Goal: Task Accomplishment & Management: Use online tool/utility

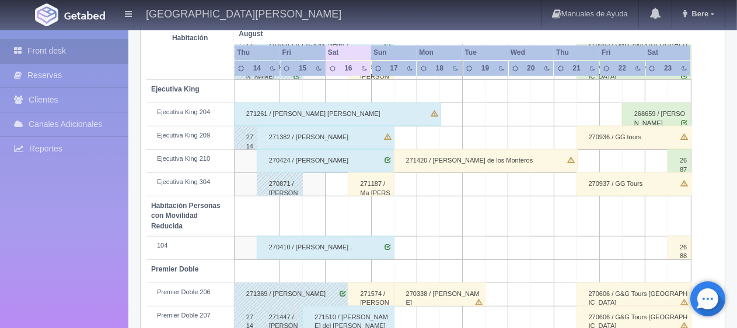
scroll to position [622, 0]
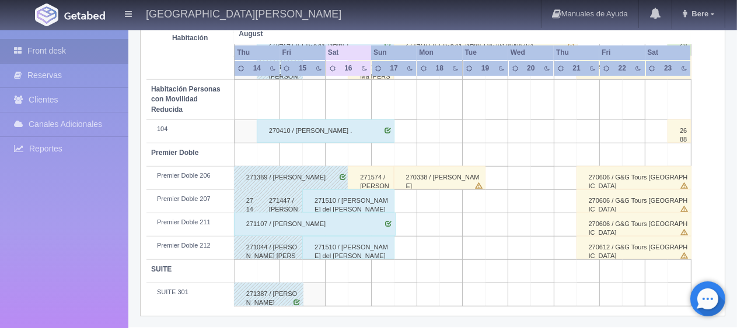
click at [375, 178] on div "271574 / [PERSON_NAME]" at bounding box center [371, 177] width 46 height 23
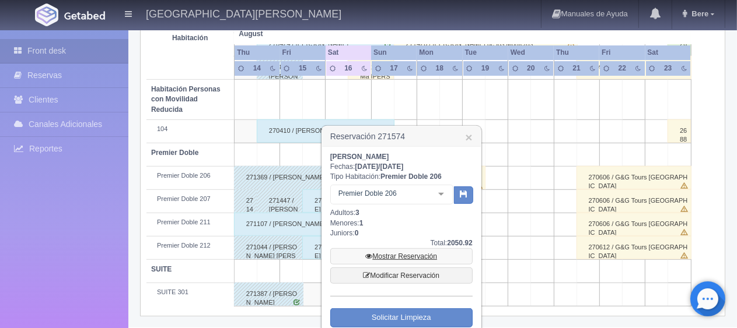
click at [402, 253] on link "Mostrar Reservación" at bounding box center [401, 256] width 142 height 16
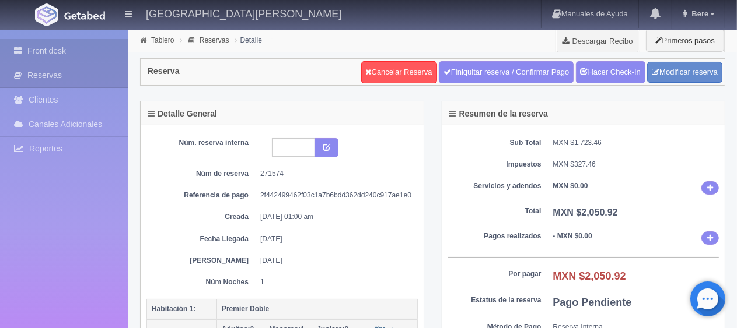
click at [106, 52] on link "Front desk" at bounding box center [64, 51] width 128 height 24
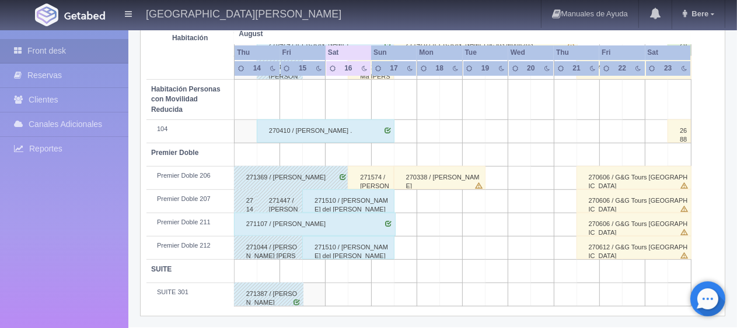
scroll to position [505, 0]
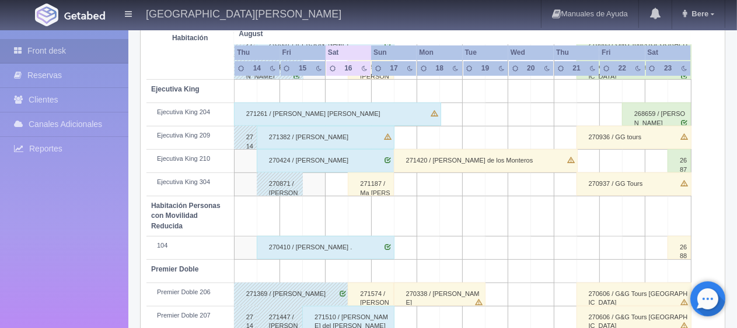
click at [372, 188] on div "271187 / Ma [PERSON_NAME]" at bounding box center [371, 184] width 46 height 23
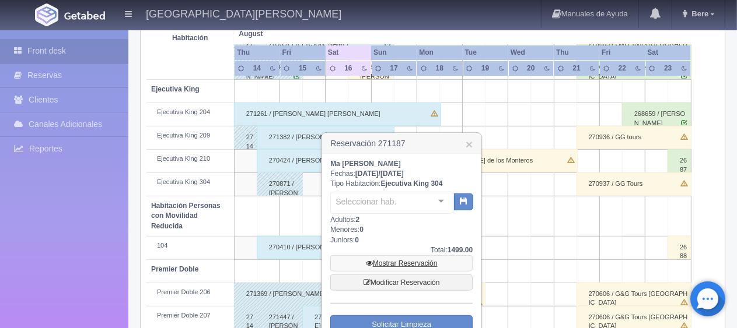
click at [379, 262] on link "Mostrar Reservación" at bounding box center [401, 263] width 142 height 16
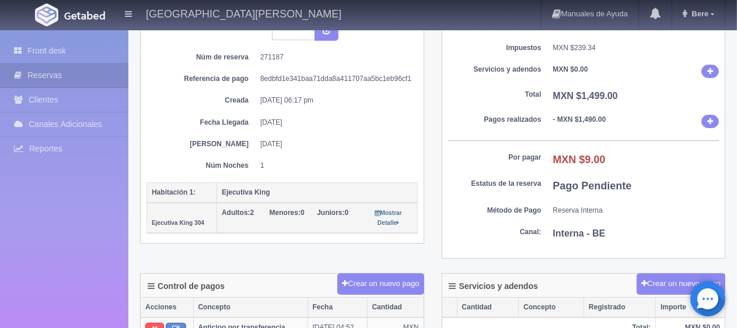
scroll to position [233, 0]
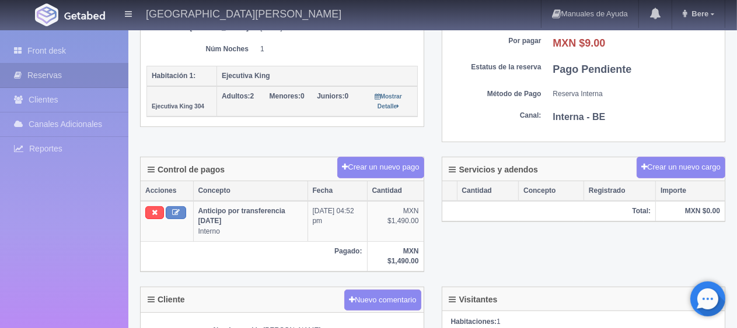
click at [68, 36] on div "Front desk Reservas Clientes Canales Adicionales Channex Reportes Reporte del d…" at bounding box center [64, 194] width 128 height 328
click at [83, 47] on link "Front desk" at bounding box center [64, 51] width 128 height 24
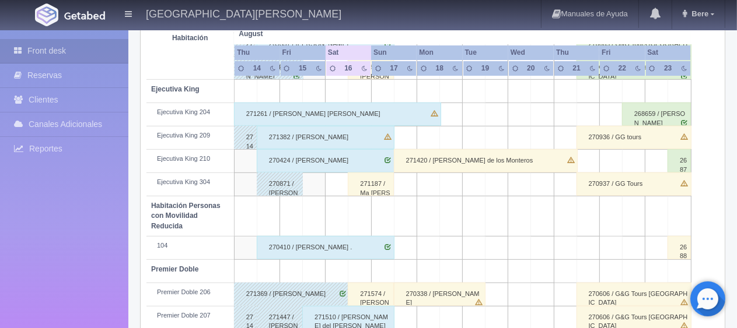
scroll to position [388, 0]
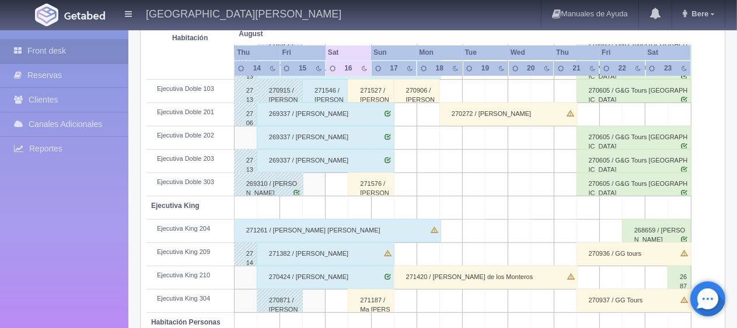
click at [372, 184] on div "271576 / [PERSON_NAME]" at bounding box center [371, 184] width 46 height 23
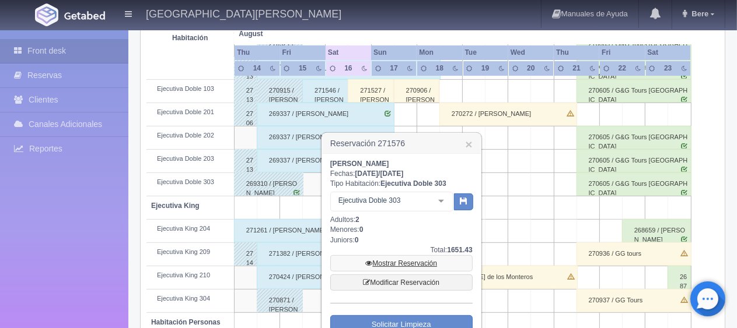
click at [413, 265] on link "Mostrar Reservación" at bounding box center [401, 263] width 142 height 16
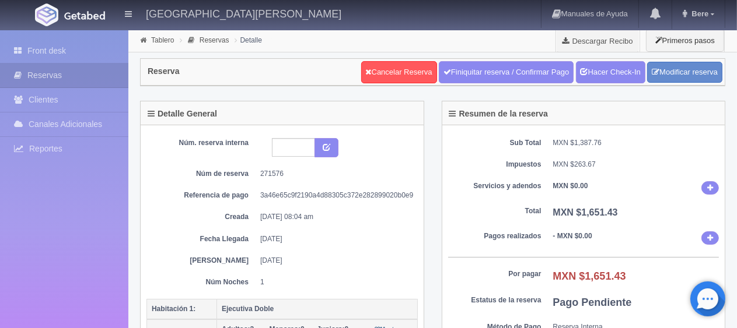
scroll to position [58, 0]
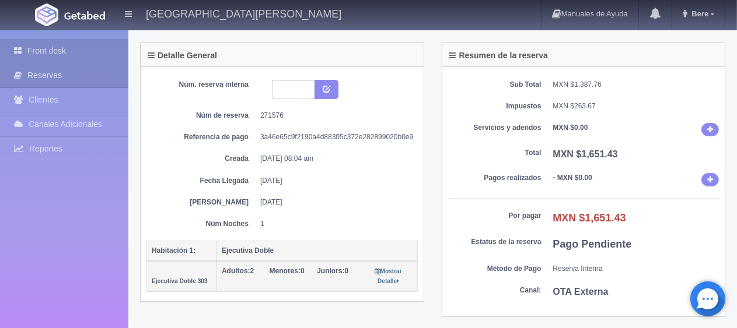
click at [47, 48] on link "Front desk" at bounding box center [64, 51] width 128 height 24
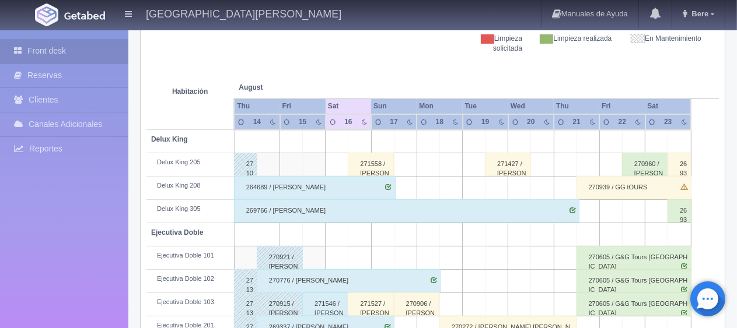
scroll to position [292, 0]
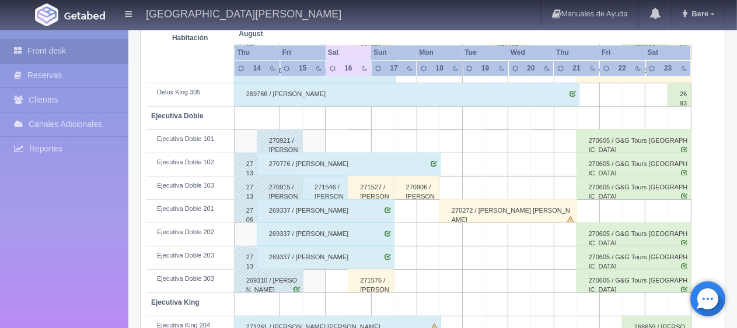
click at [378, 189] on div "271527 / [PERSON_NAME]" at bounding box center [371, 187] width 46 height 23
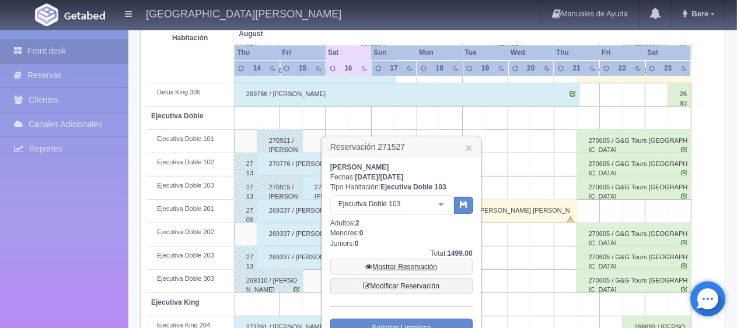
click at [407, 267] on link "Mostrar Reservación" at bounding box center [401, 267] width 142 height 16
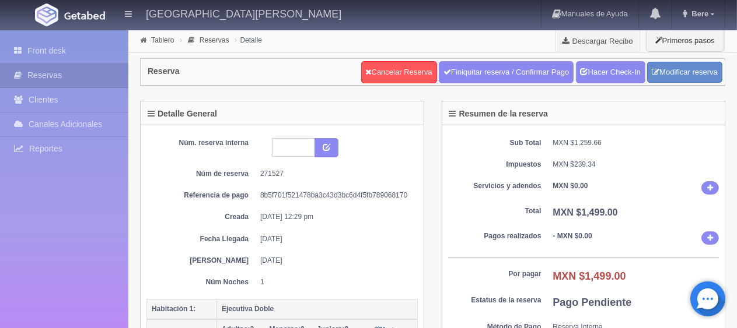
scroll to position [175, 0]
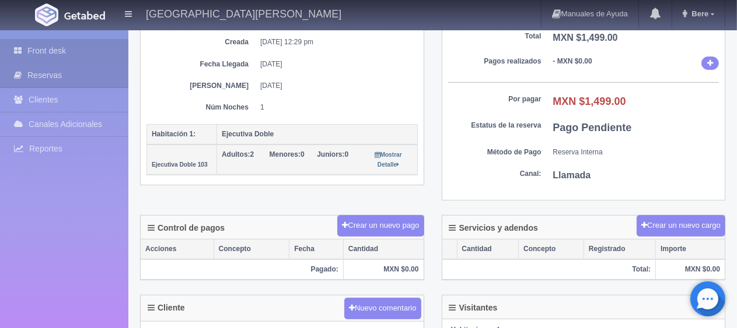
click at [67, 55] on link "Front desk" at bounding box center [64, 51] width 128 height 24
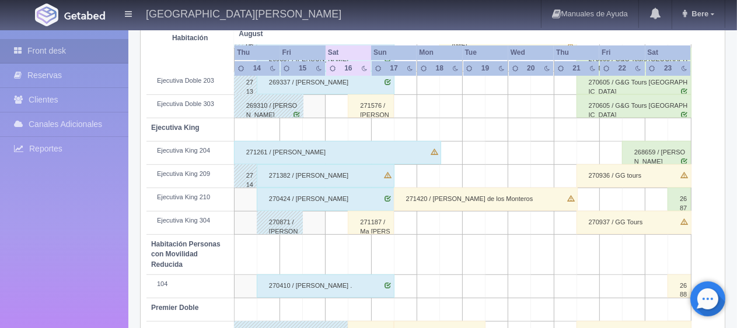
scroll to position [622, 0]
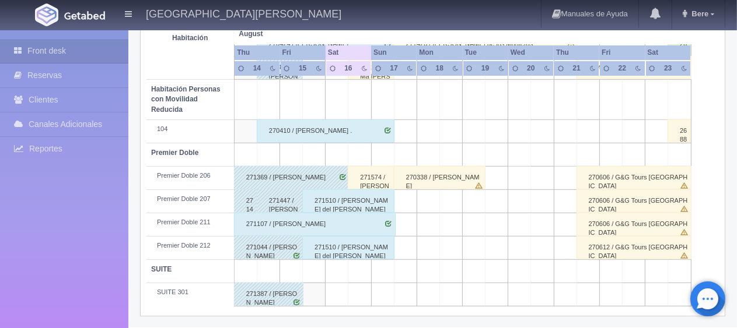
click at [310, 223] on div "271107 / [PERSON_NAME]" at bounding box center [315, 224] width 162 height 23
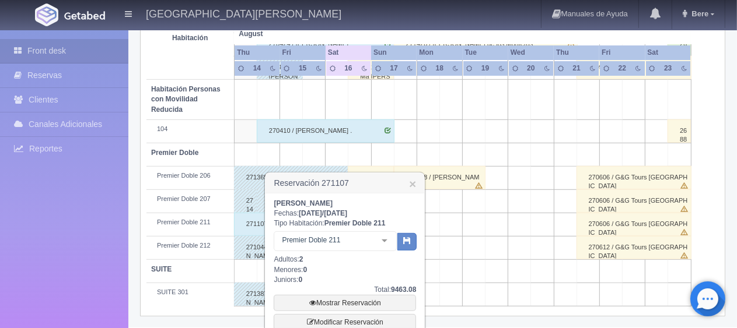
click at [408, 181] on h3 "Reservación 271107 ×" at bounding box center [344, 183] width 159 height 20
click at [416, 185] on link "×" at bounding box center [412, 184] width 7 height 12
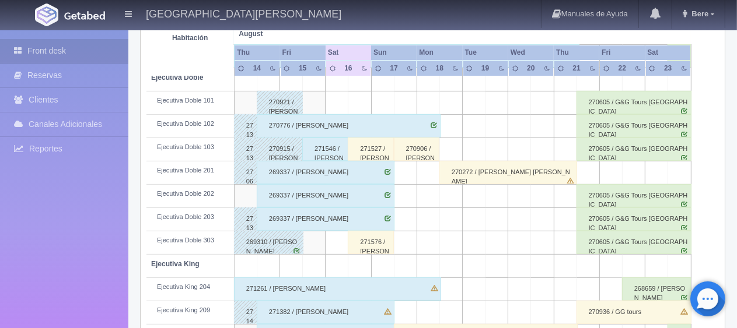
scroll to position [272, 0]
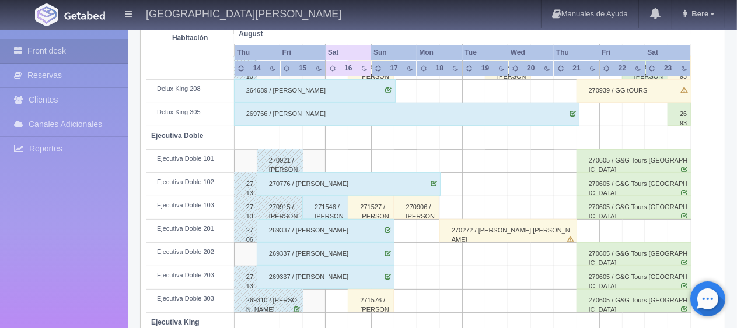
click at [322, 214] on div "271546 / [PERSON_NAME]" at bounding box center [325, 207] width 46 height 23
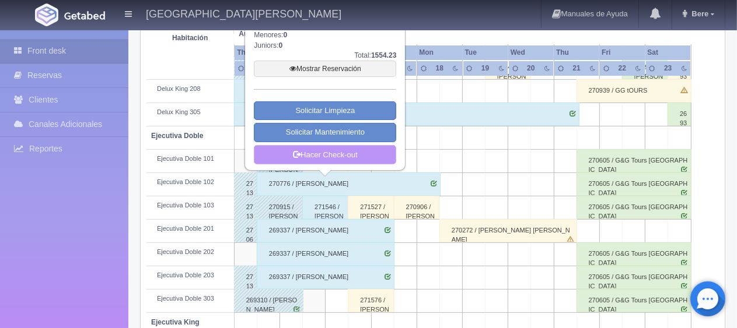
click at [365, 154] on link "Hacer Check-out" at bounding box center [325, 155] width 142 height 20
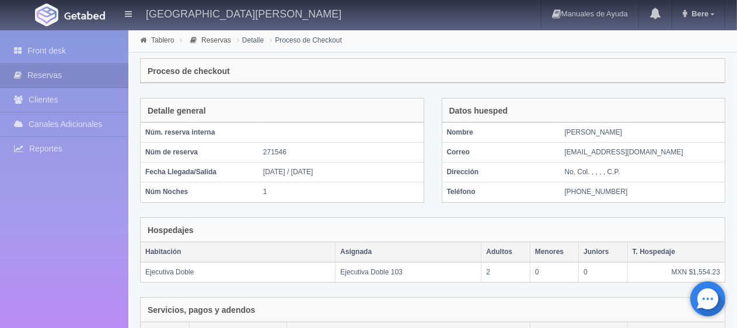
scroll to position [197, 0]
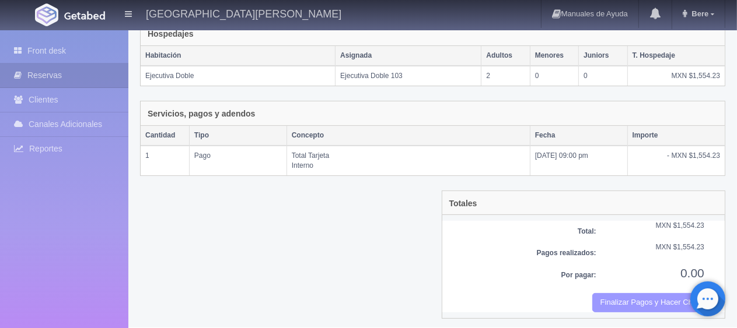
drag, startPoint x: 610, startPoint y: 293, endPoint x: 424, endPoint y: 38, distance: 314.8
click at [610, 293] on button "Finalizar Pagos y Hacer Checkout" at bounding box center [648, 302] width 112 height 19
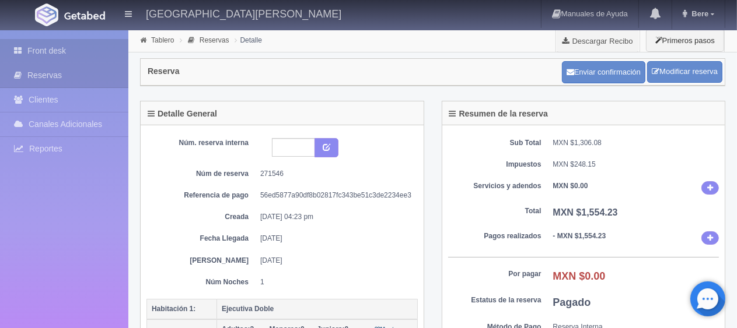
click at [69, 45] on link "Front desk" at bounding box center [64, 51] width 128 height 24
